Goal: Task Accomplishment & Management: Manage account settings

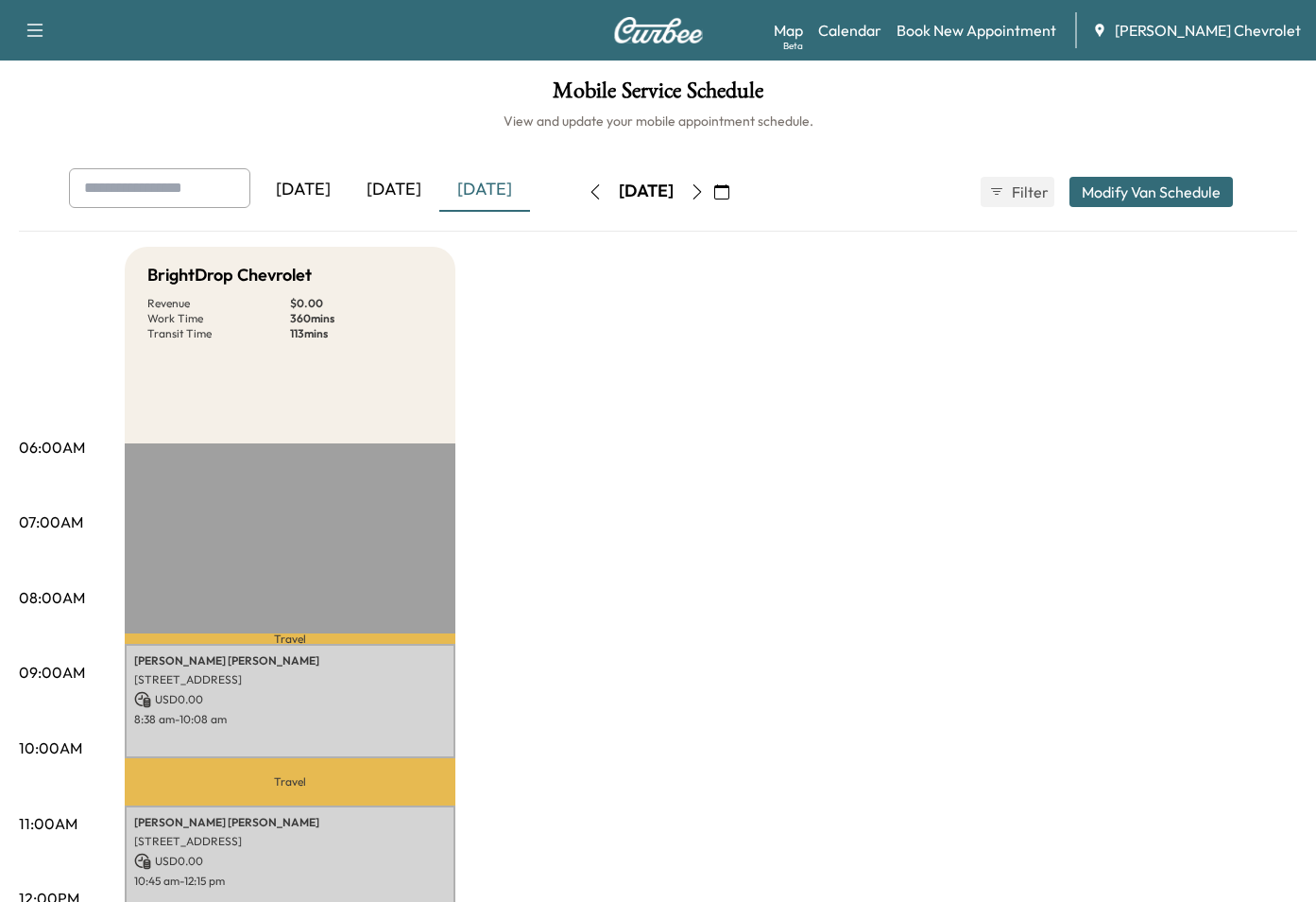
drag, startPoint x: 415, startPoint y: 190, endPoint x: 435, endPoint y: 191, distance: 19.9
click at [415, 190] on div "[DATE]" at bounding box center [394, 189] width 91 height 43
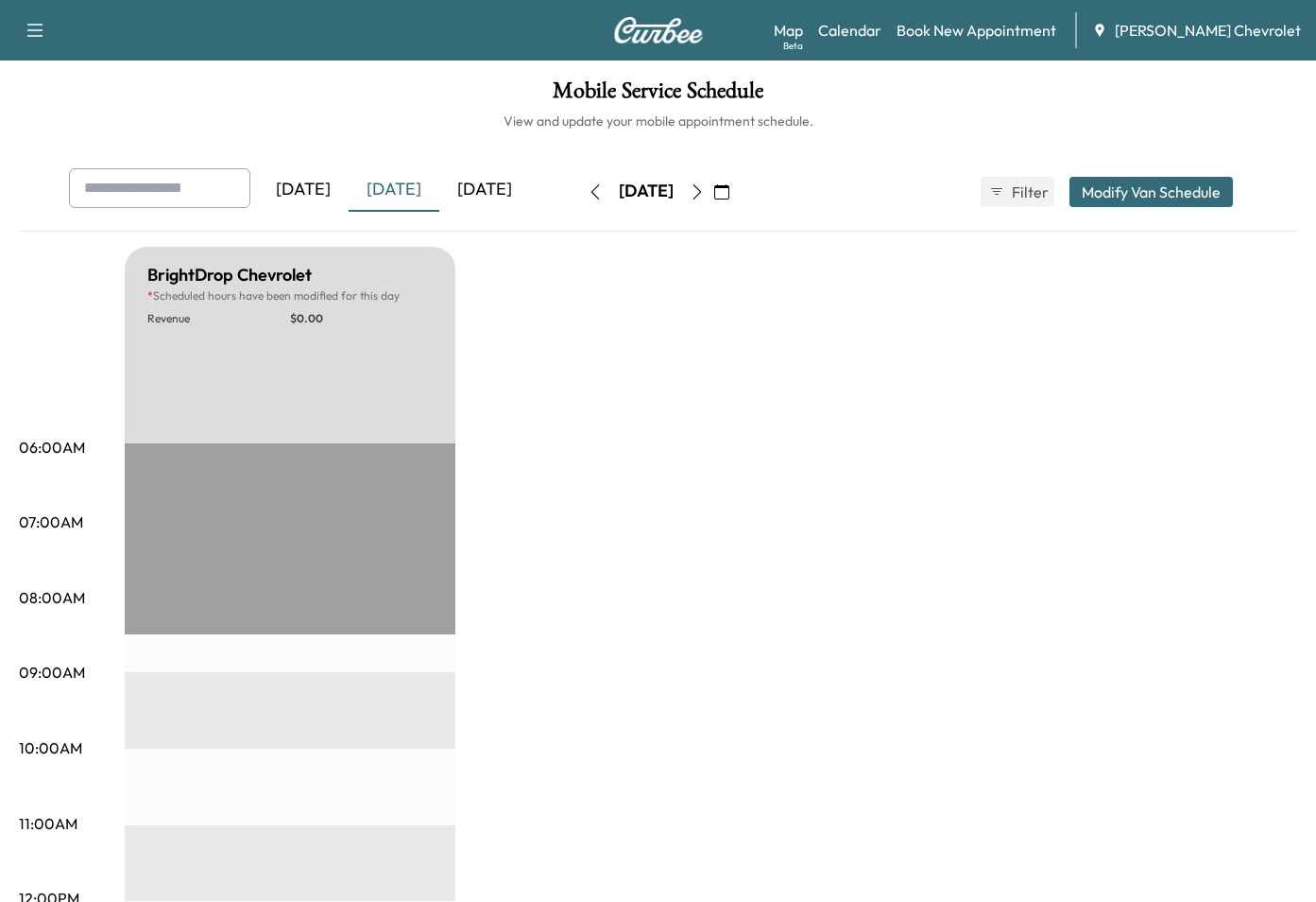
click at [503, 191] on div "[DATE]" at bounding box center [484, 189] width 91 height 43
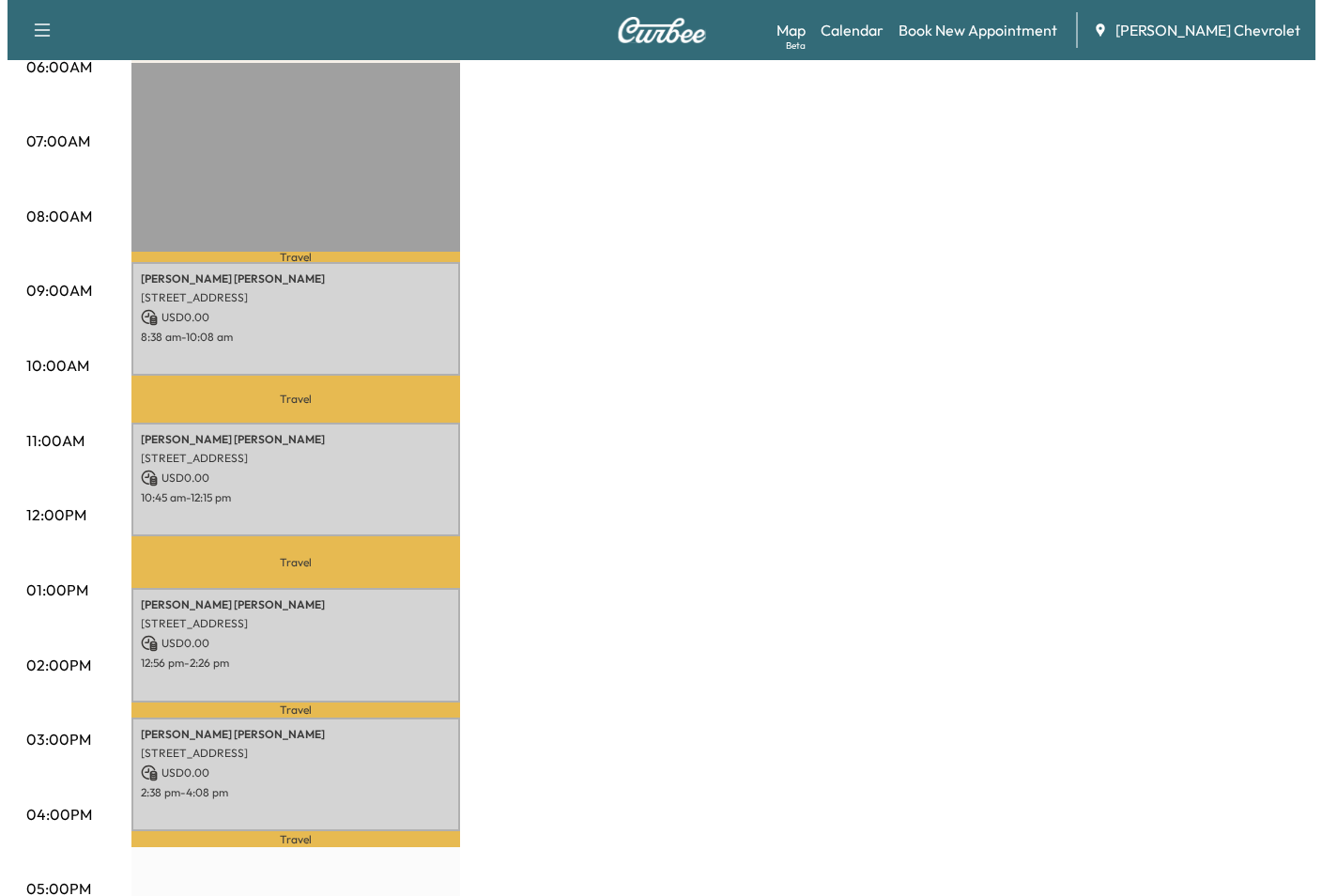
scroll to position [375, 0]
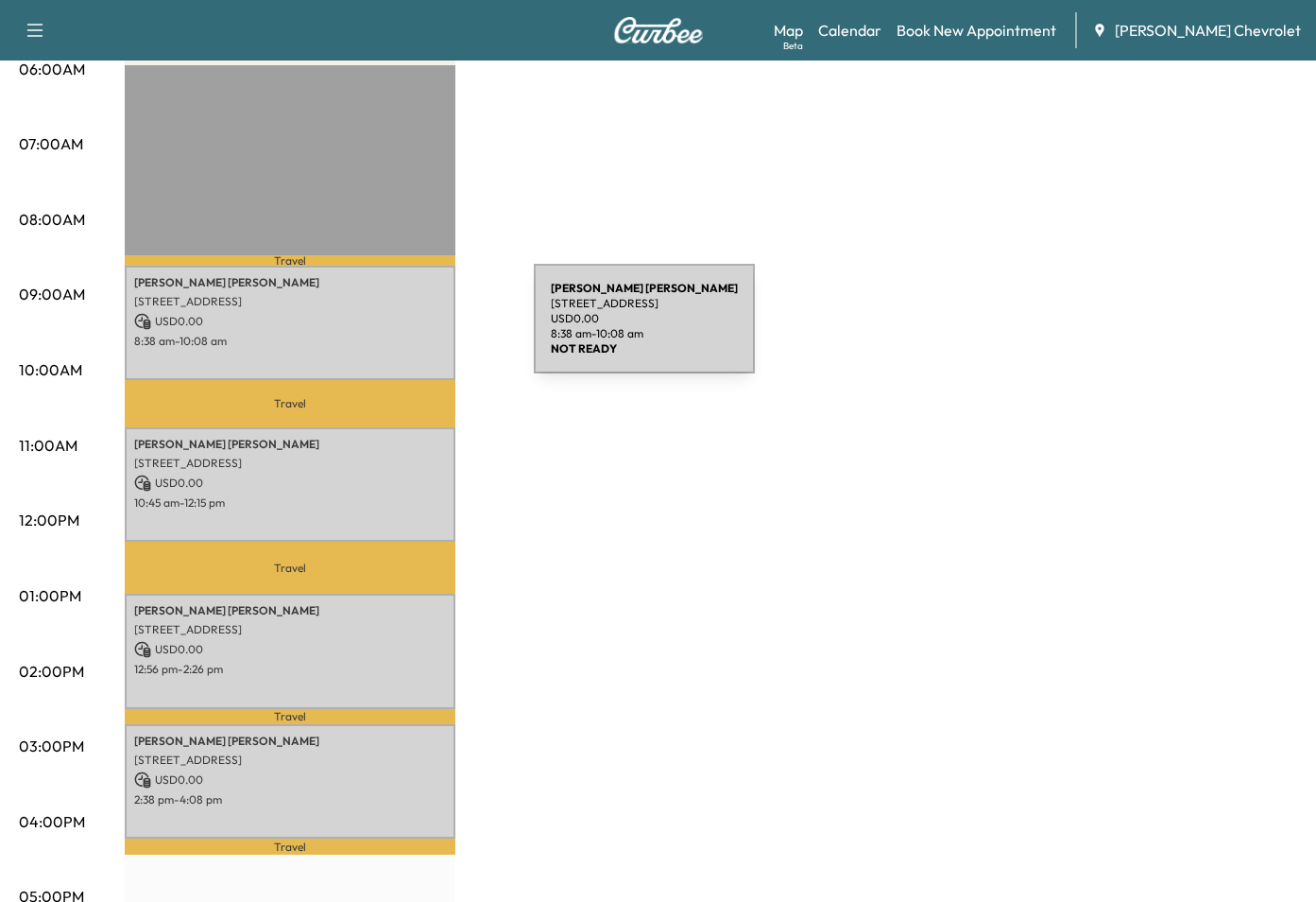
click at [392, 330] on div "[PERSON_NAME] [STREET_ADDRESS] USD 0.00 8:38 am - 10:08 am" at bounding box center [290, 323] width 331 height 114
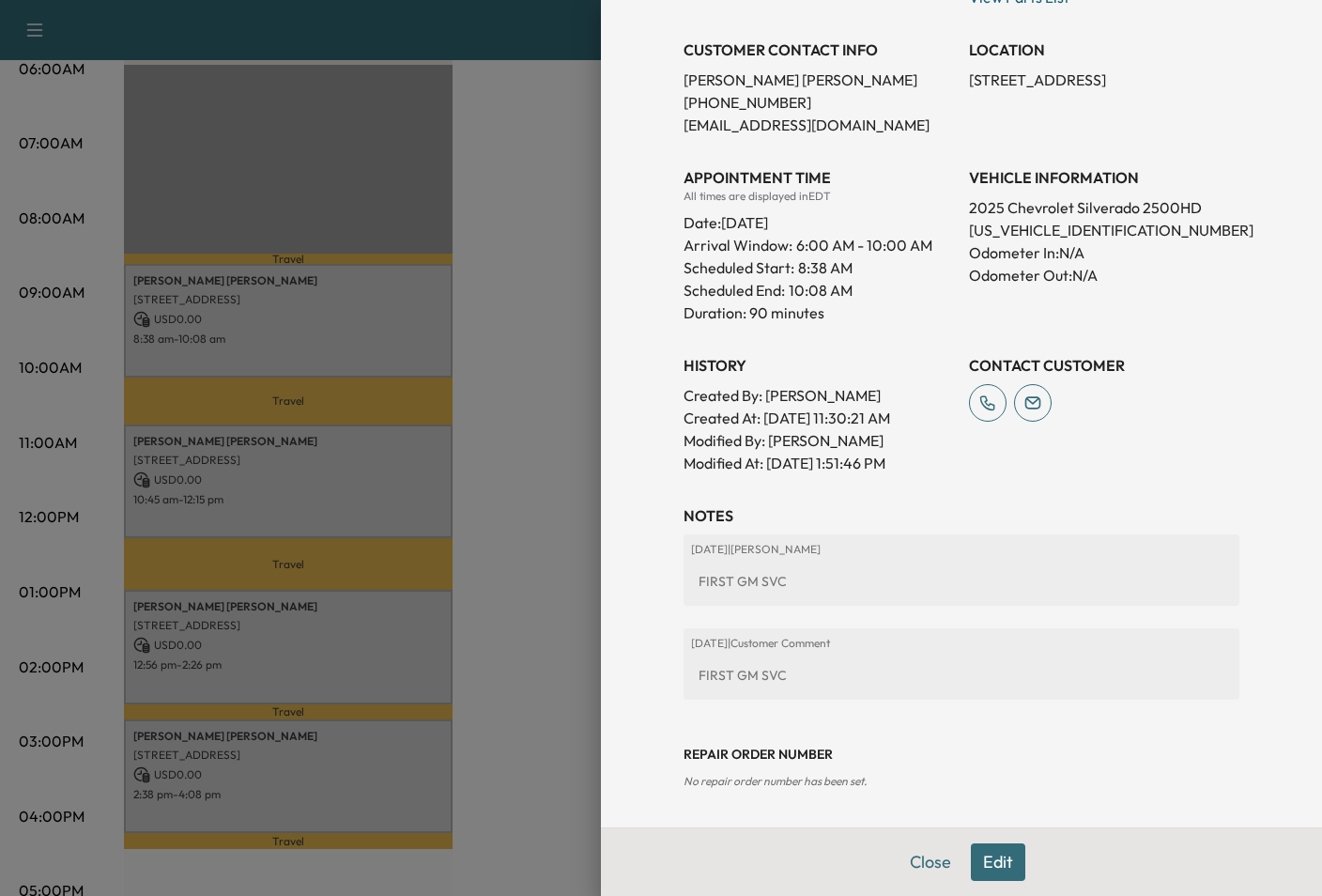
scroll to position [0, 0]
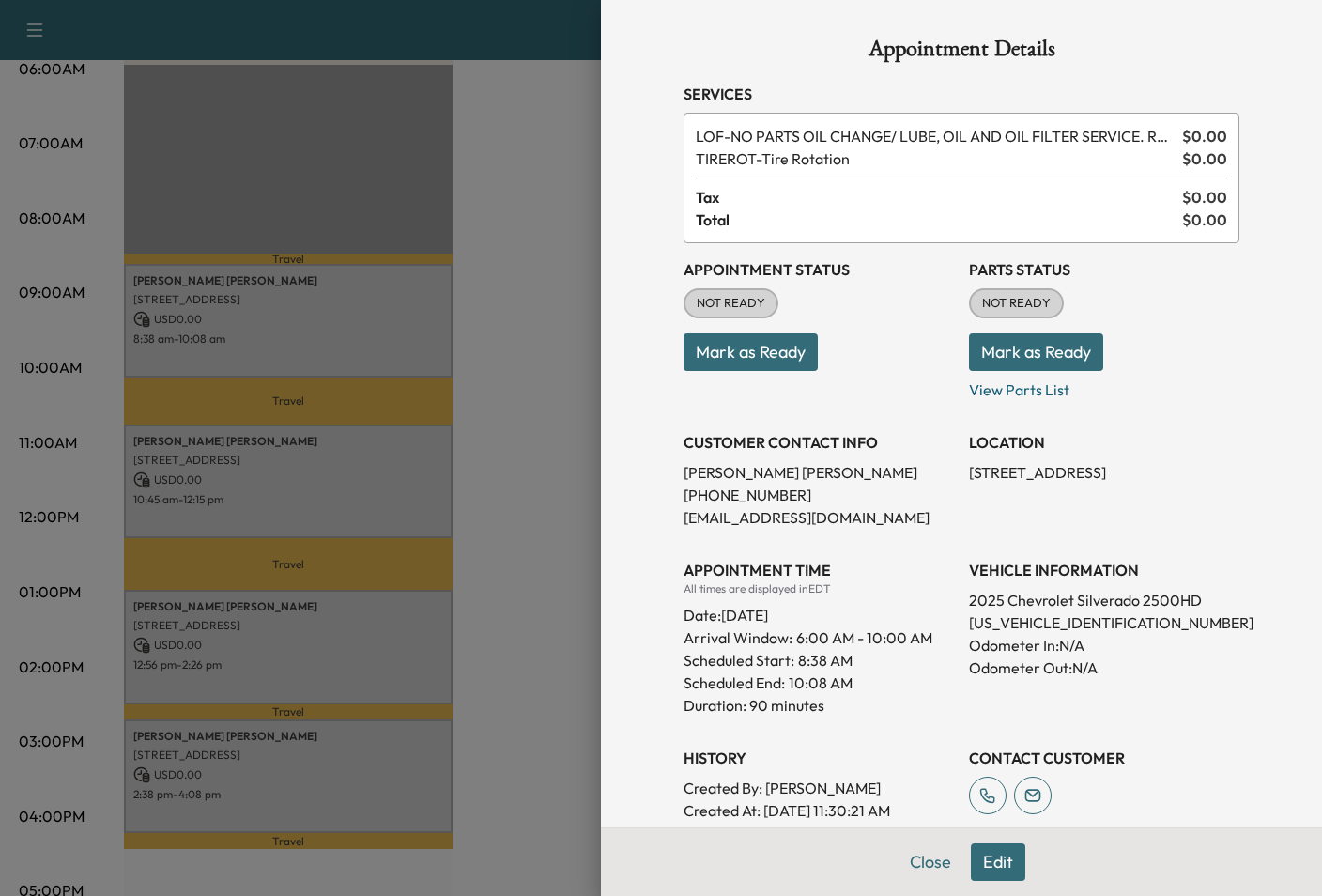
click at [388, 432] on div at bounding box center [661, 448] width 1322 height 896
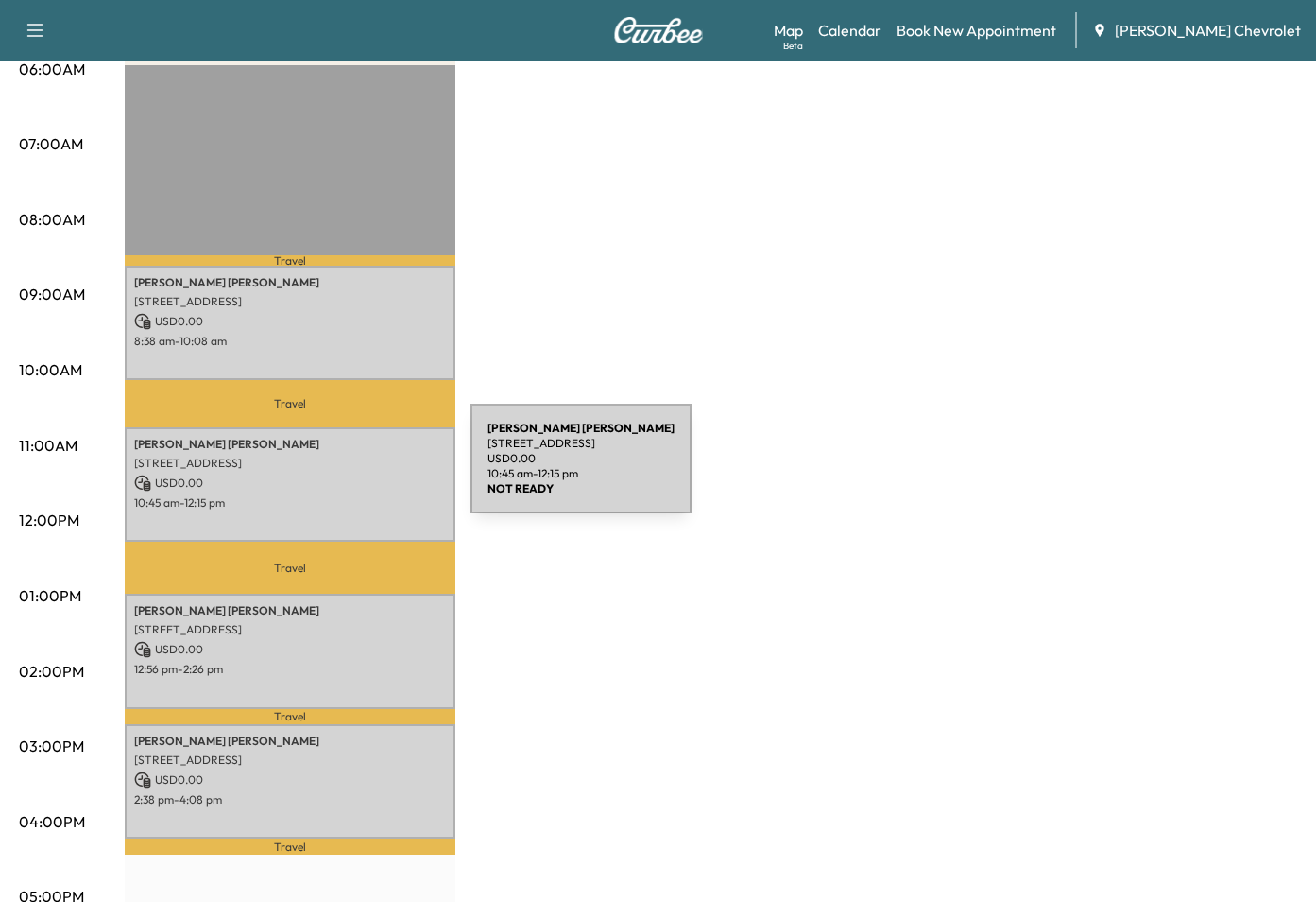
click at [329, 469] on div "[PERSON_NAME] [STREET_ADDRESS] USD 0.00 10:45 am - 12:15 pm" at bounding box center [290, 484] width 331 height 114
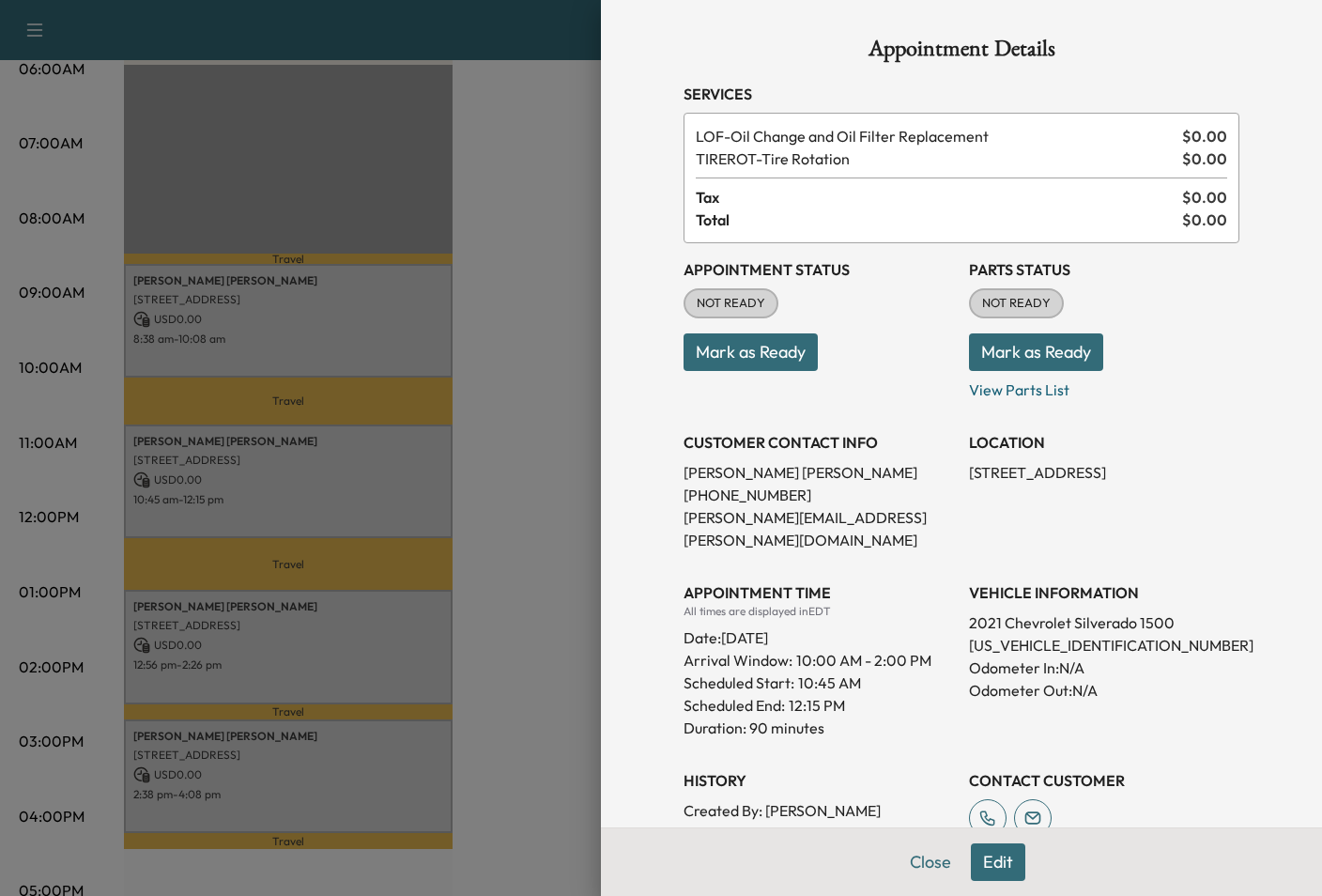
scroll to position [299, 0]
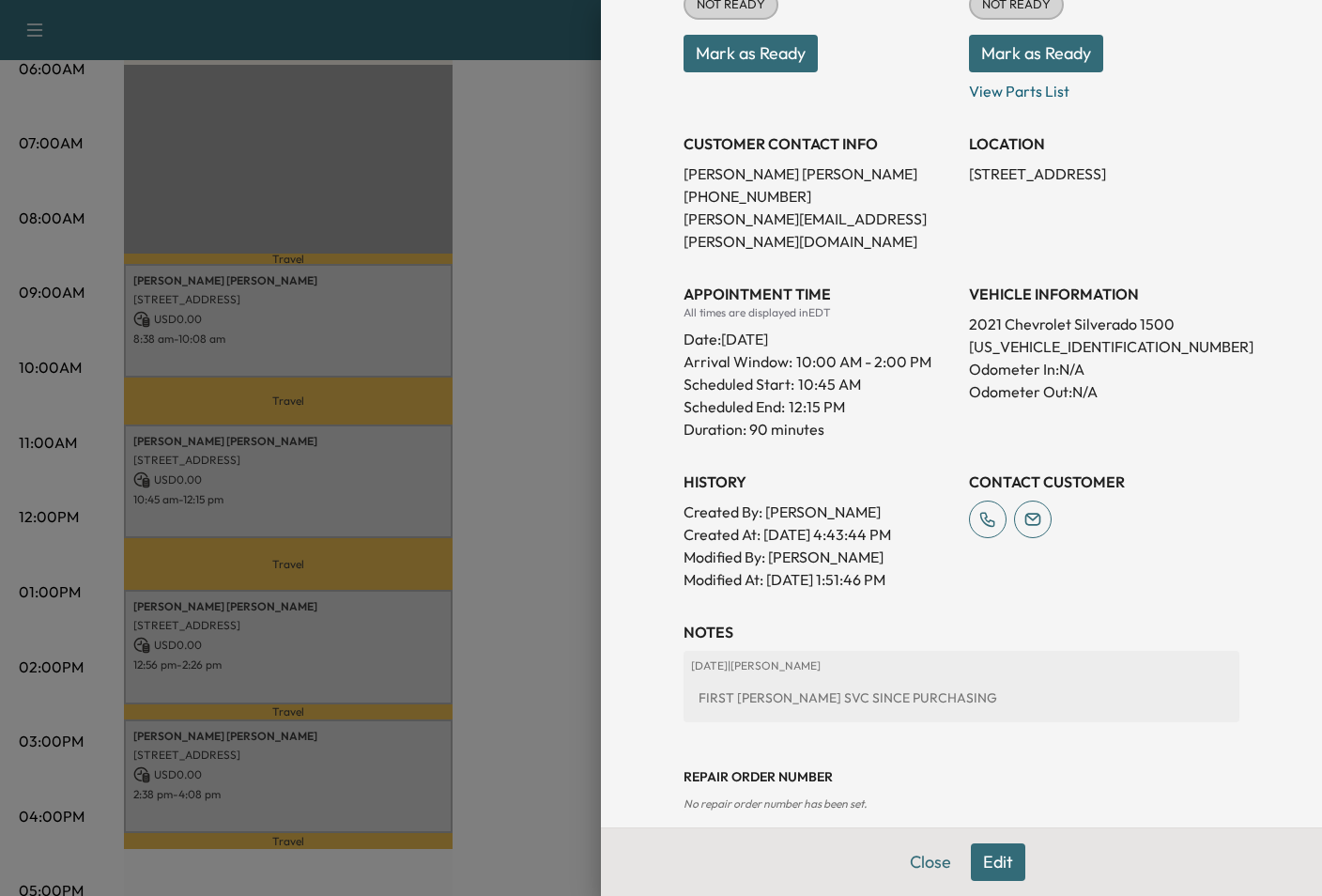
click at [170, 555] on div at bounding box center [661, 448] width 1322 height 896
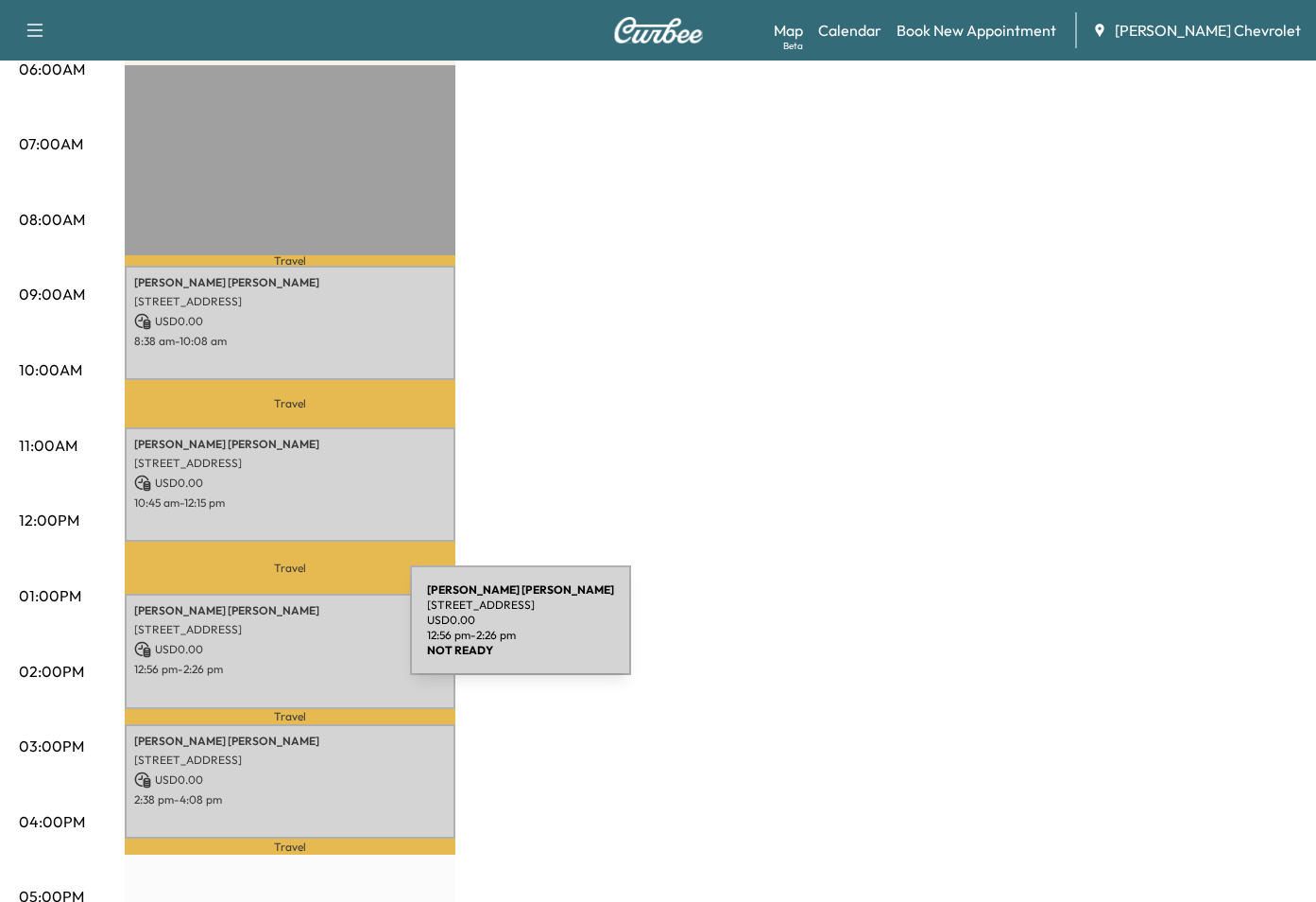
click at [268, 631] on div "[PERSON_NAME] [STREET_ADDRESS] USD 0.00 12:56 pm - 2:26 pm" at bounding box center [290, 651] width 331 height 114
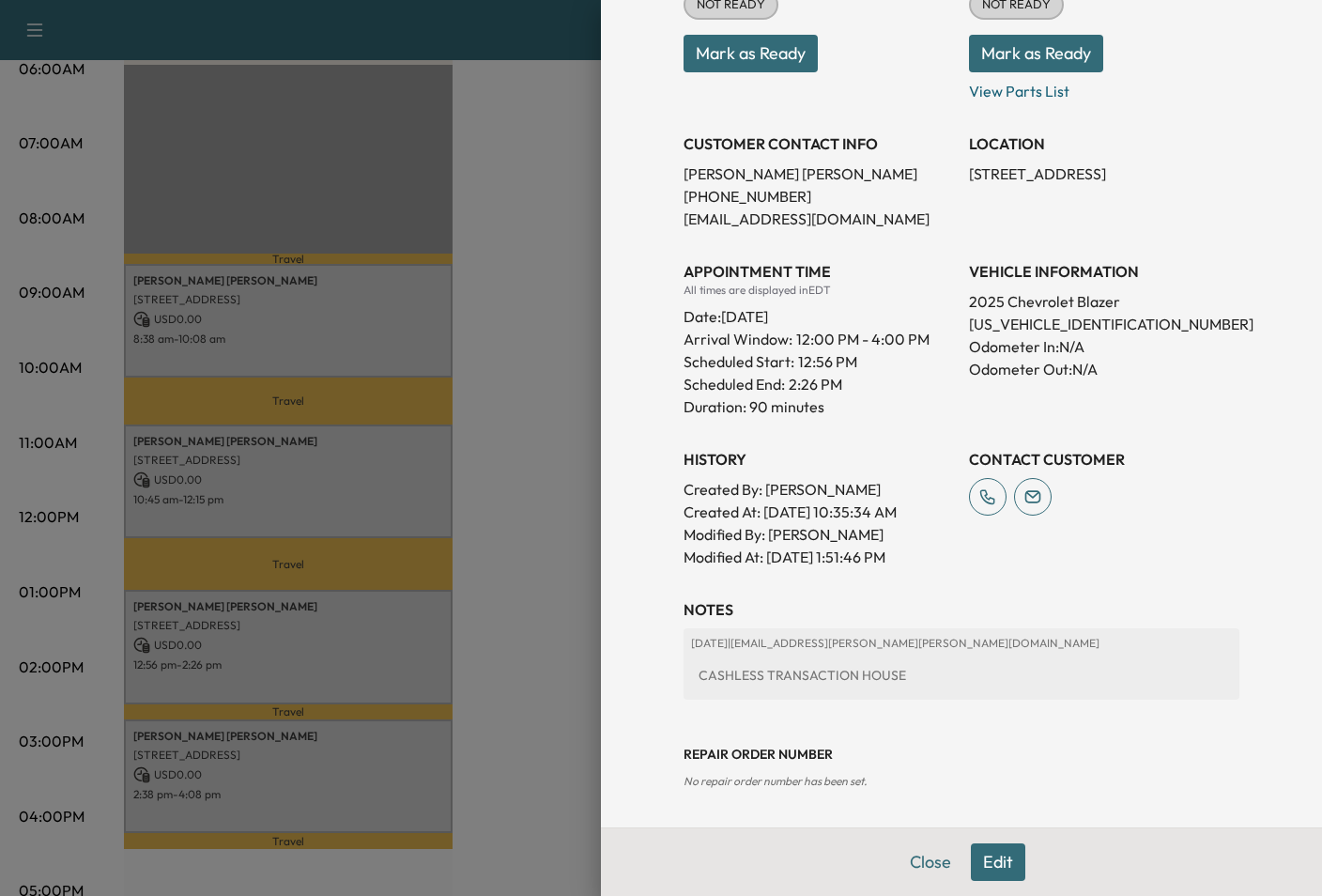
scroll to position [0, 0]
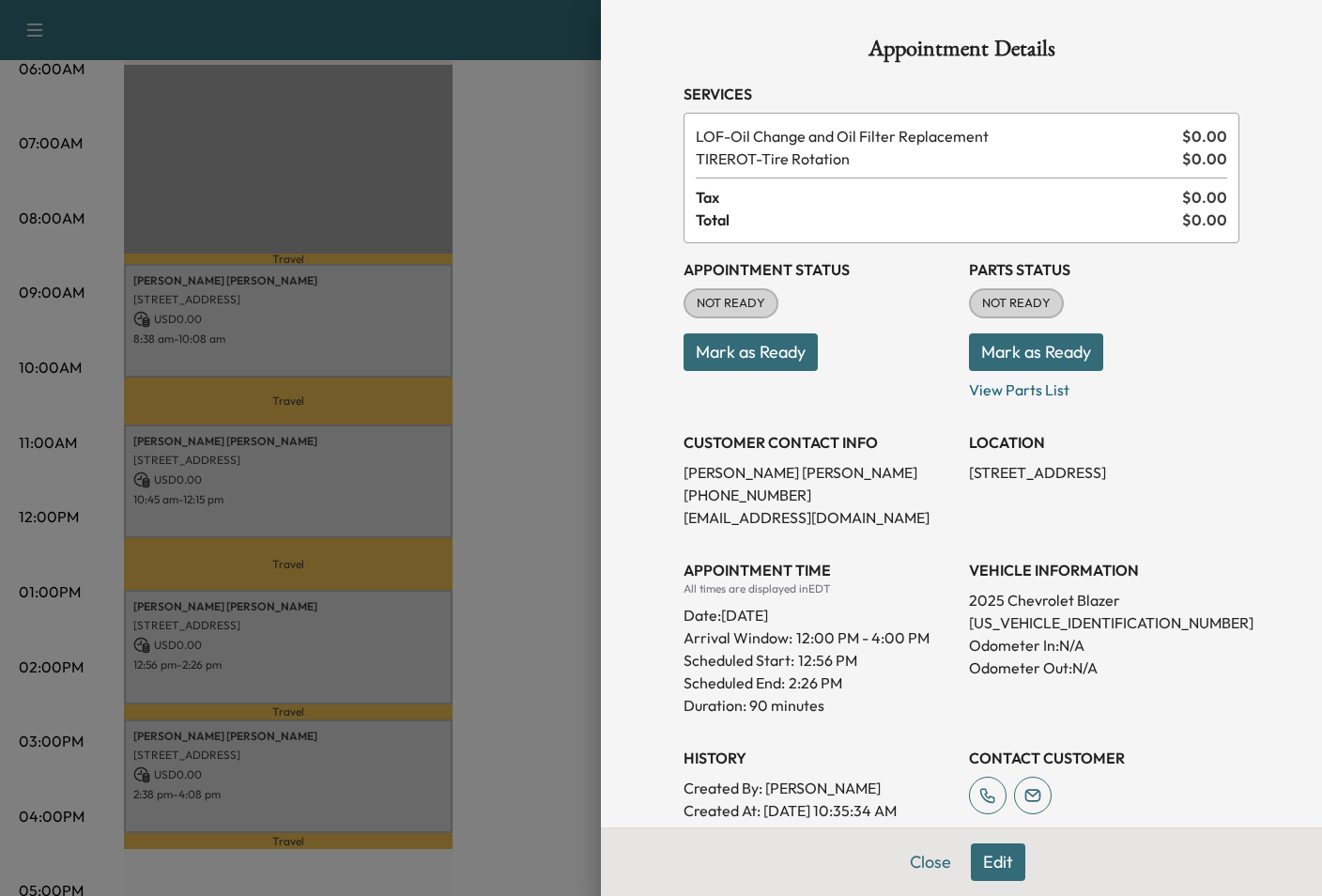
click at [278, 623] on div at bounding box center [661, 448] width 1322 height 896
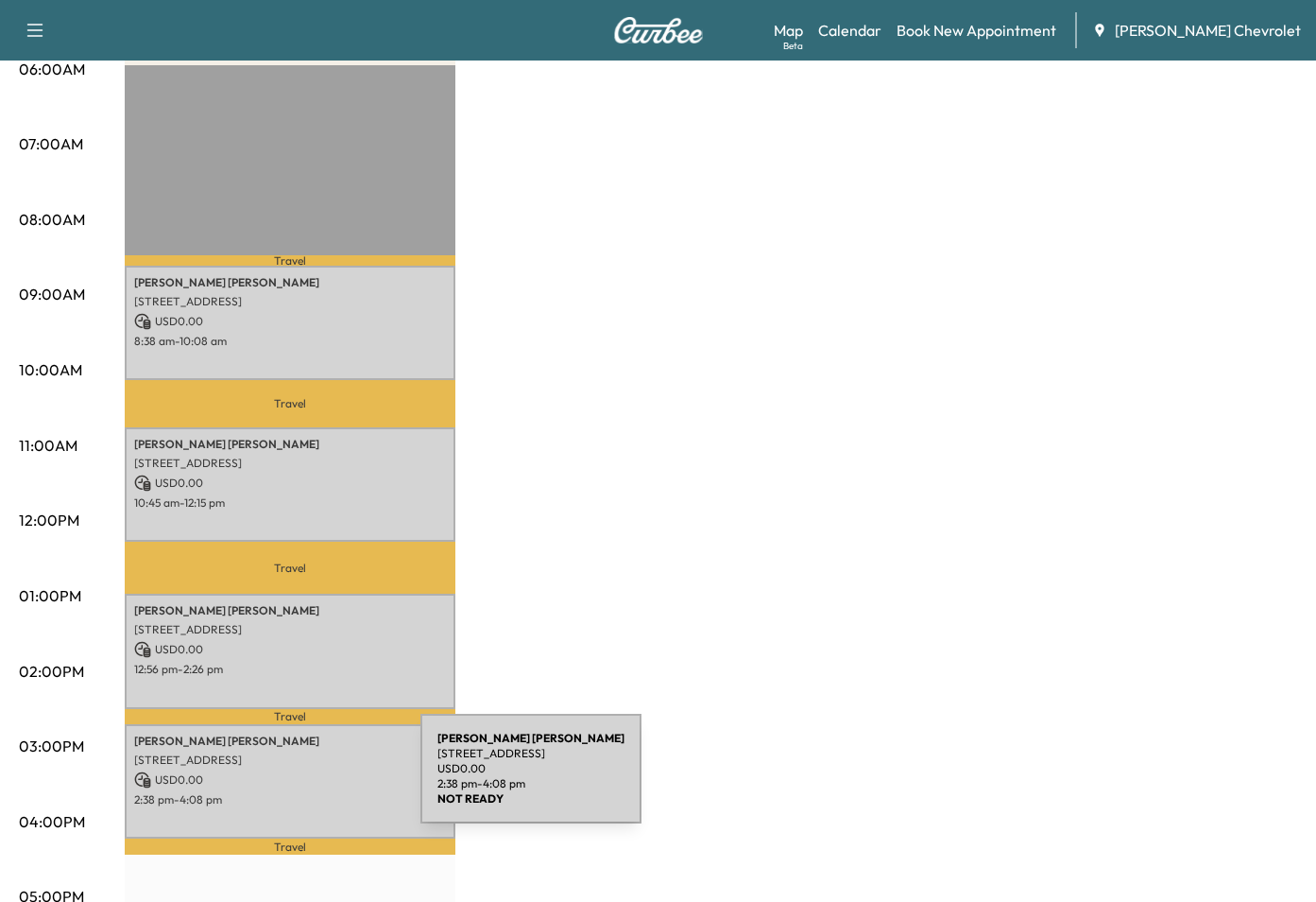
click at [282, 775] on p "USD 0.00" at bounding box center [290, 779] width 312 height 17
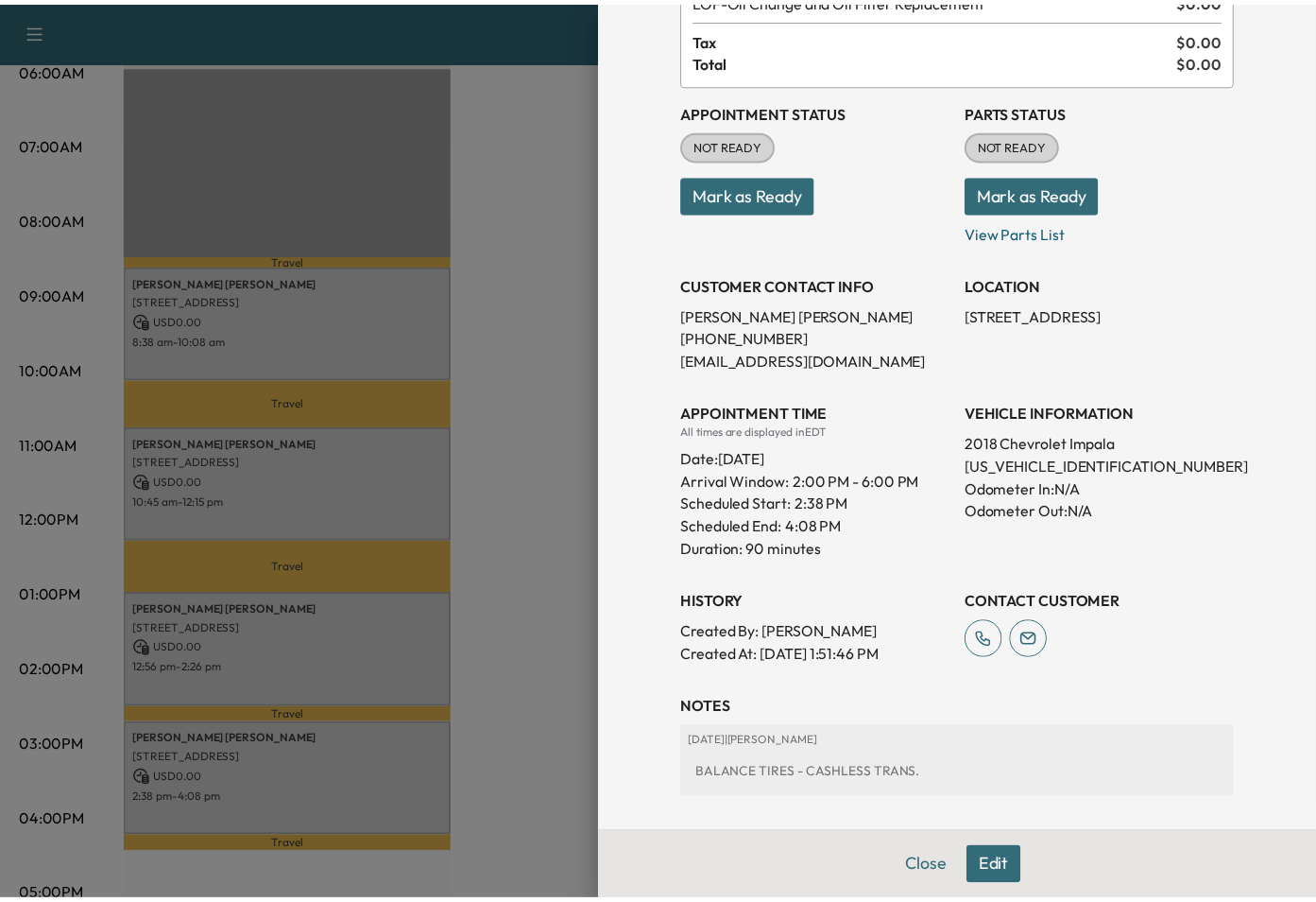
scroll to position [255, 0]
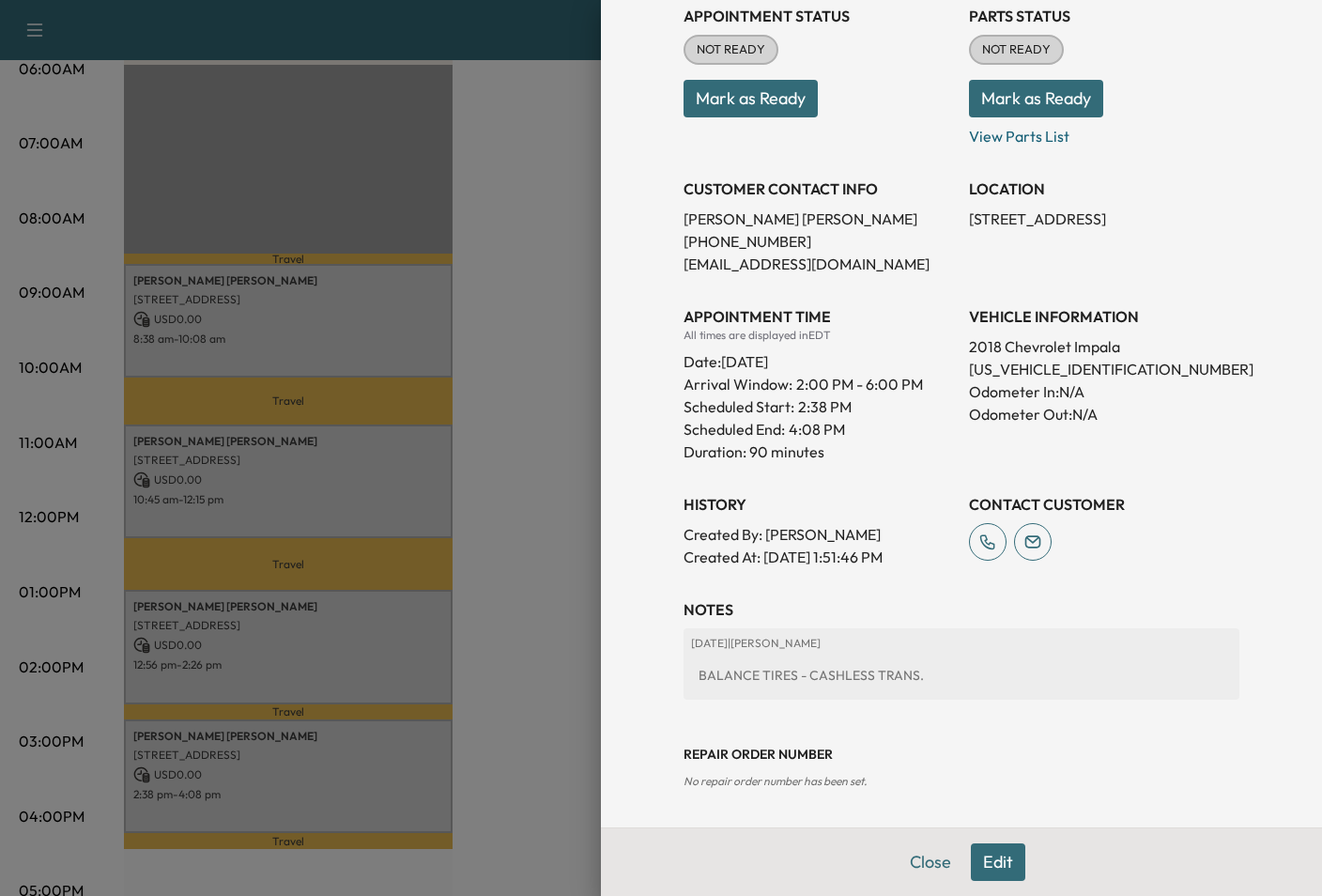
click at [543, 559] on div at bounding box center [661, 448] width 1322 height 896
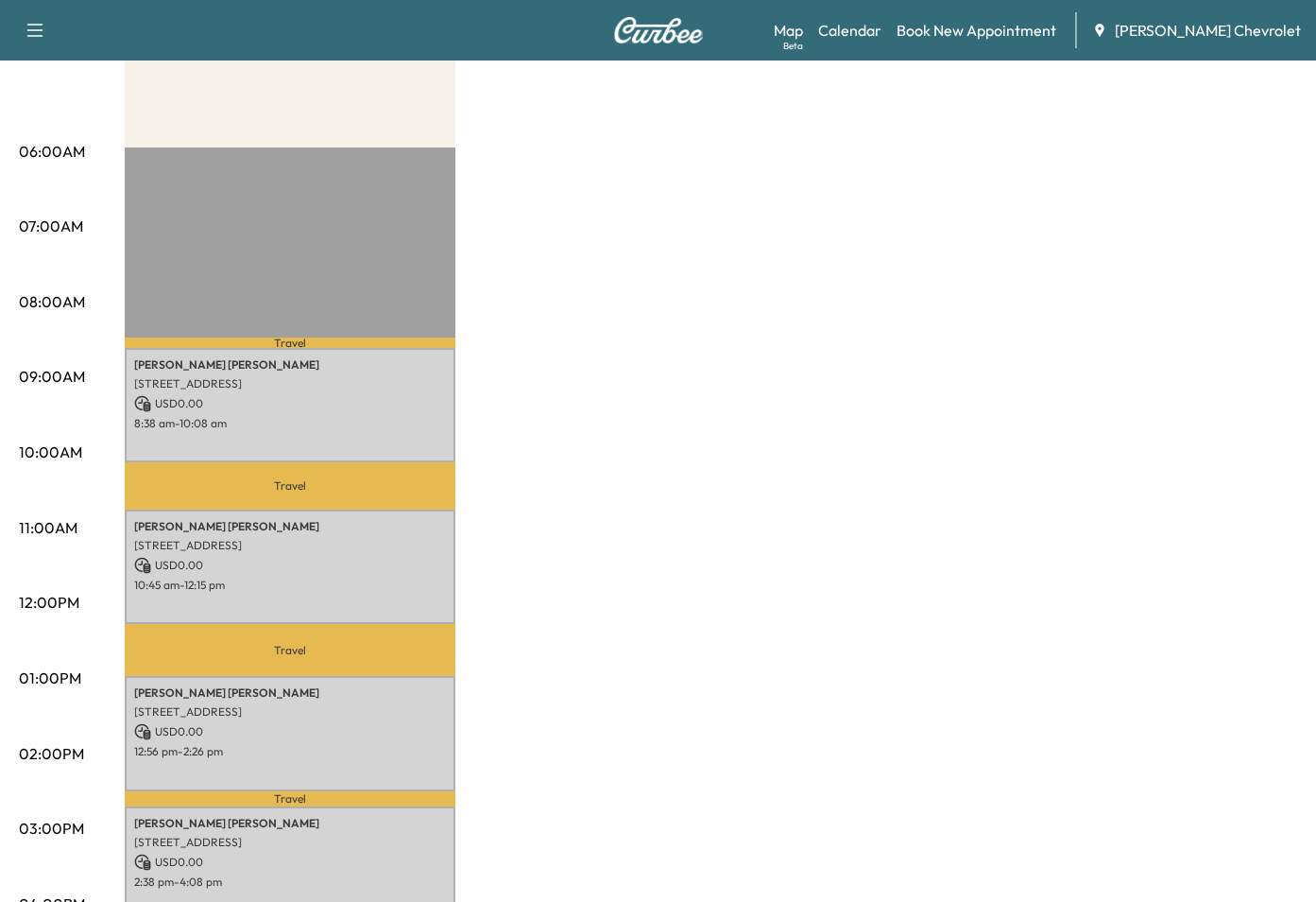
scroll to position [378, 0]
